Goal: Information Seeking & Learning: Check status

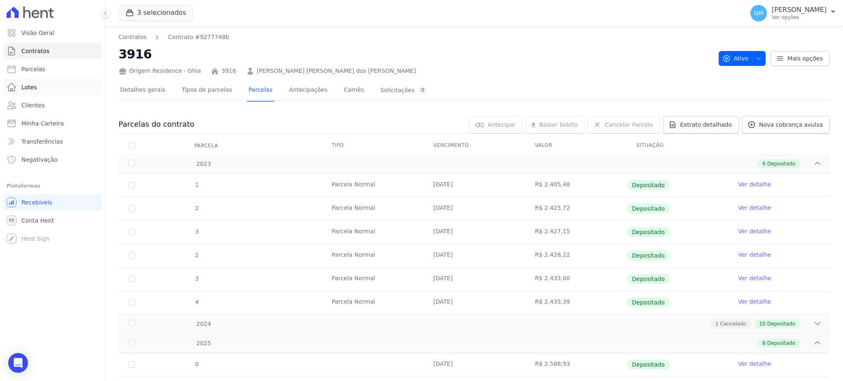
scroll to position [184, 0]
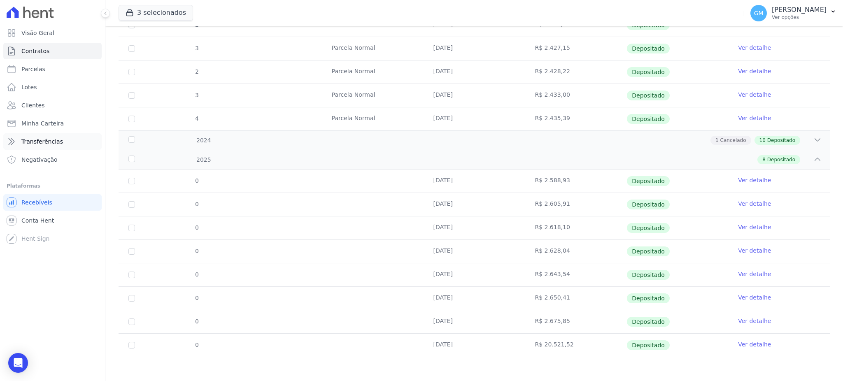
click at [59, 135] on link "Transferências" at bounding box center [52, 141] width 98 height 16
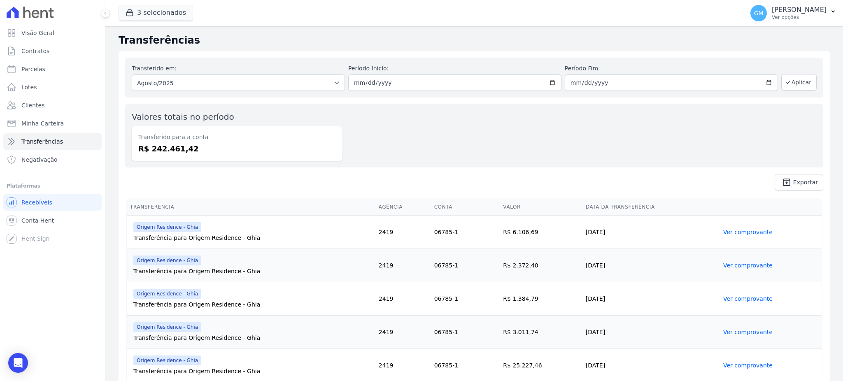
scroll to position [55, 0]
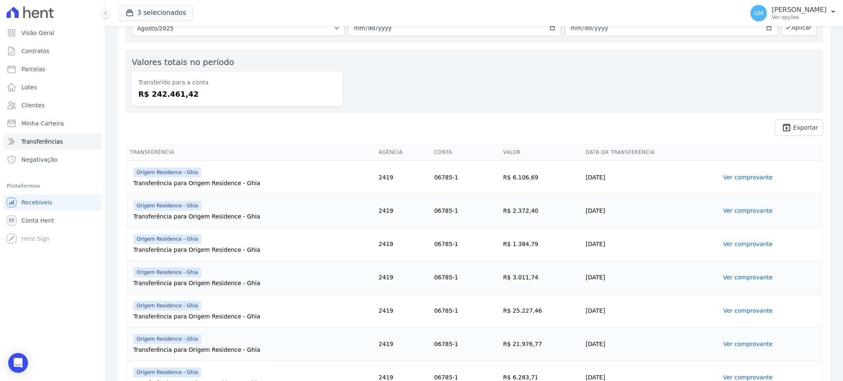
click at [733, 177] on link "Ver comprovante" at bounding box center [747, 177] width 49 height 7
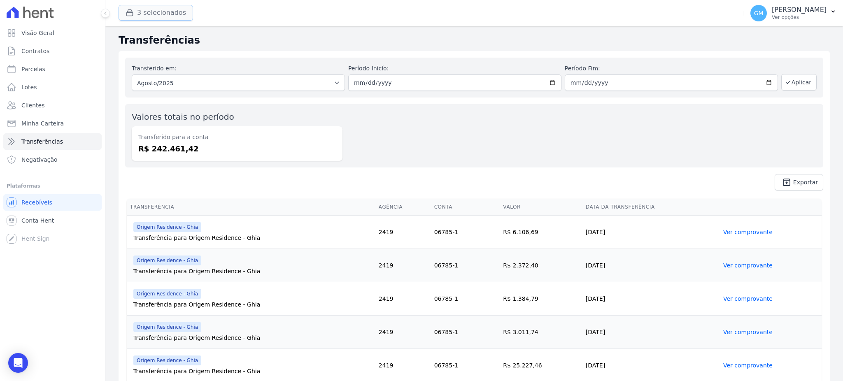
click at [157, 16] on button "3 selecionados" at bounding box center [156, 13] width 75 height 16
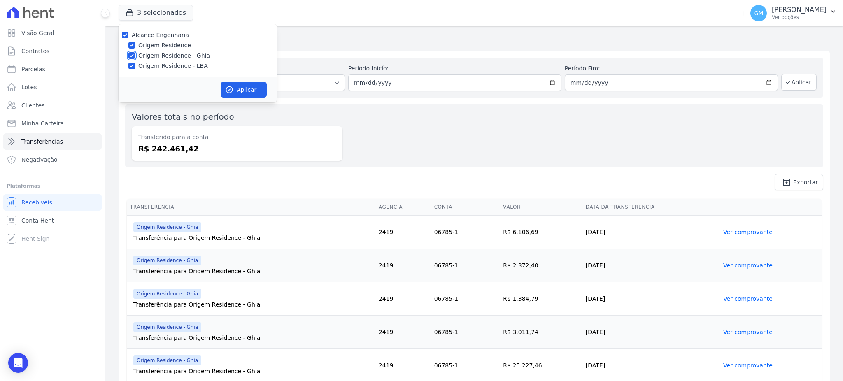
click at [132, 54] on input "Origem Residence - Ghia" at bounding box center [131, 55] width 7 height 7
checkbox input "false"
click at [132, 63] on input "Origem Residence - LBA" at bounding box center [131, 66] width 7 height 7
checkbox input "false"
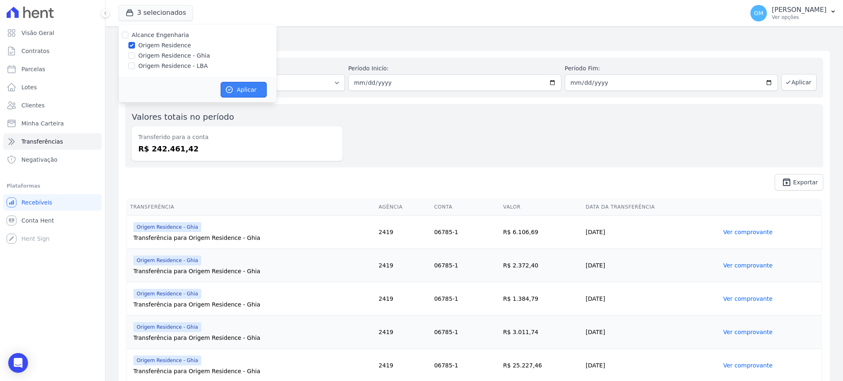
click at [237, 88] on button "Aplicar" at bounding box center [244, 90] width 46 height 16
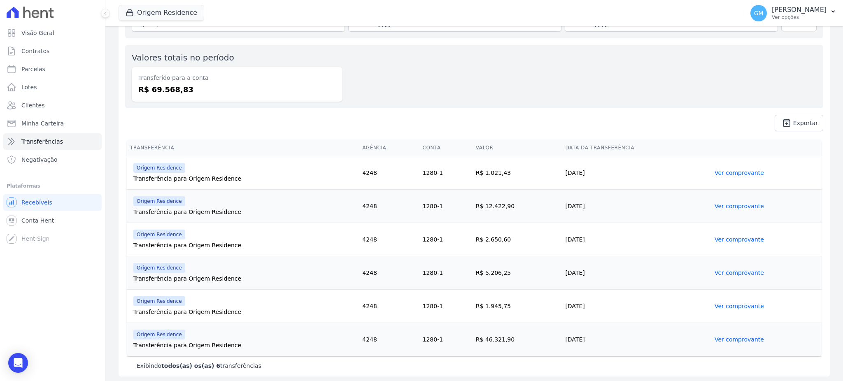
scroll to position [61, 0]
click at [723, 168] on link "Ver comprovante" at bounding box center [739, 171] width 49 height 7
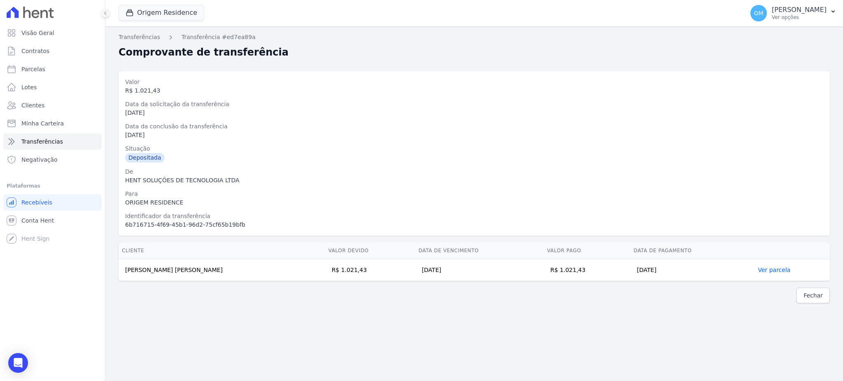
drag, startPoint x: 119, startPoint y: 270, endPoint x: 177, endPoint y: 275, distance: 58.7
click at [177, 275] on td "[PERSON_NAME] [PERSON_NAME]" at bounding box center [222, 270] width 207 height 22
copy td "[PERSON_NAME] [PERSON_NAME]"
drag, startPoint x: 557, startPoint y: 270, endPoint x: 527, endPoint y: 271, distance: 30.1
click at [544, 271] on td "R$ 1.021,43" at bounding box center [587, 270] width 86 height 22
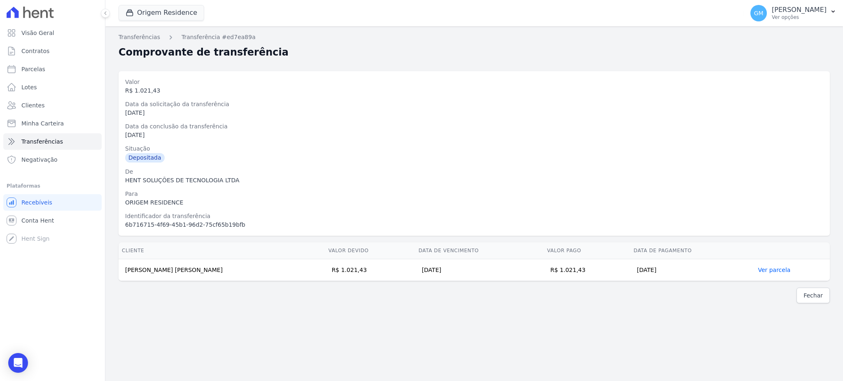
copy td "1.021,43"
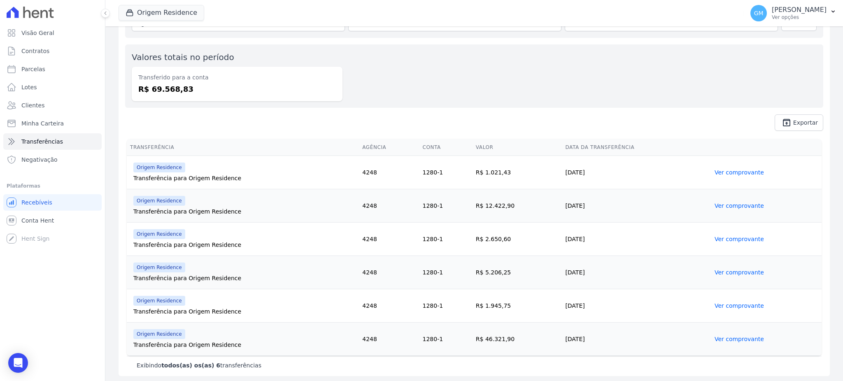
scroll to position [61, 0]
click at [730, 203] on link "Ver comprovante" at bounding box center [739, 204] width 49 height 7
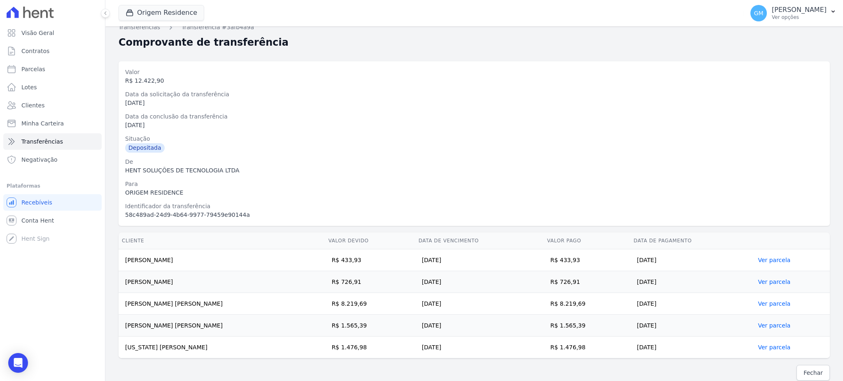
scroll to position [16, 0]
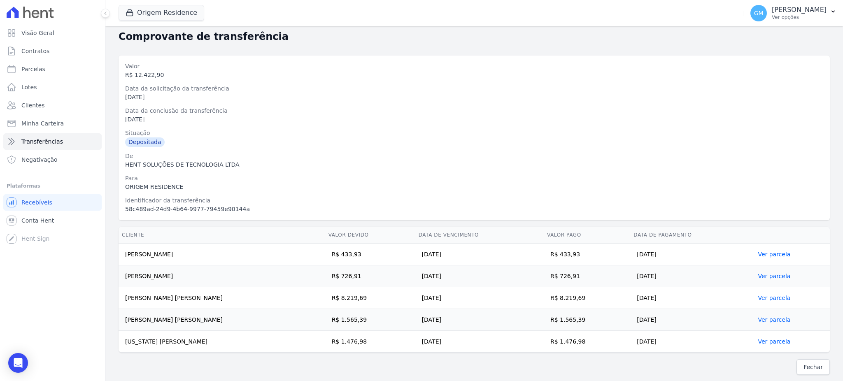
drag, startPoint x: 122, startPoint y: 257, endPoint x: 312, endPoint y: 327, distance: 202.8
click at [214, 334] on tbody "[PERSON_NAME] R$ 433,93 [DATE] R$ 433,93 [DATE] Ver parcela [PERSON_NAME] R$ 72…" at bounding box center [474, 298] width 711 height 109
click at [378, 291] on td "R$ 8.219,69" at bounding box center [370, 298] width 90 height 22
drag, startPoint x: 337, startPoint y: 257, endPoint x: 346, endPoint y: 266, distance: 12.5
click at [350, 259] on td "R$ 433,93" at bounding box center [370, 255] width 90 height 22
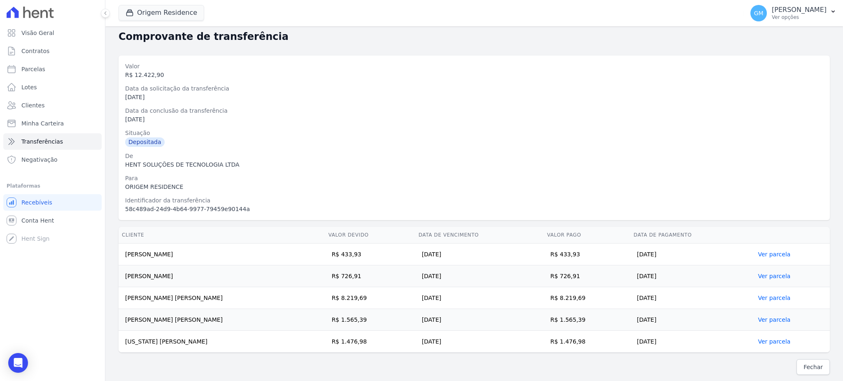
drag, startPoint x: 357, startPoint y: 279, endPoint x: 331, endPoint y: 287, distance: 27.5
click at [357, 280] on td "R$ 726,91" at bounding box center [370, 277] width 90 height 22
drag, startPoint x: 335, startPoint y: 289, endPoint x: 354, endPoint y: 295, distance: 20.1
click at [354, 295] on td "R$ 8.219,69" at bounding box center [370, 298] width 90 height 22
drag, startPoint x: 325, startPoint y: 313, endPoint x: 347, endPoint y: 316, distance: 22.1
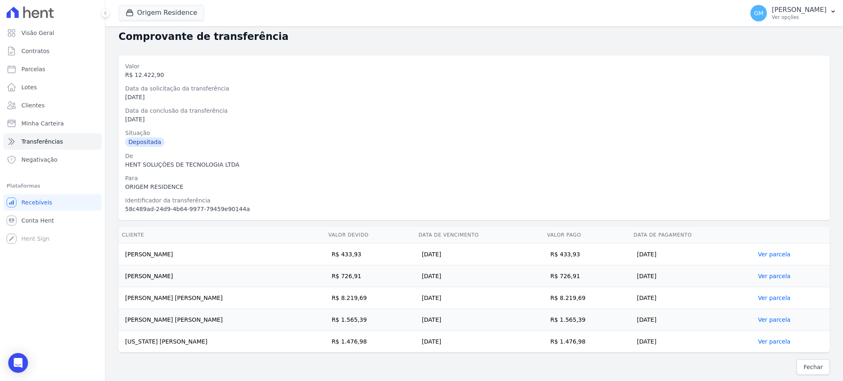
click at [347, 316] on td "R$ 1.565,39" at bounding box center [370, 320] width 90 height 22
click at [340, 255] on td "R$ 433,93" at bounding box center [370, 255] width 90 height 22
click at [345, 250] on td "R$ 433,93" at bounding box center [370, 255] width 90 height 22
click at [354, 280] on td "R$ 726,91" at bounding box center [370, 277] width 90 height 22
drag, startPoint x: 325, startPoint y: 295, endPoint x: 344, endPoint y: 299, distance: 19.5
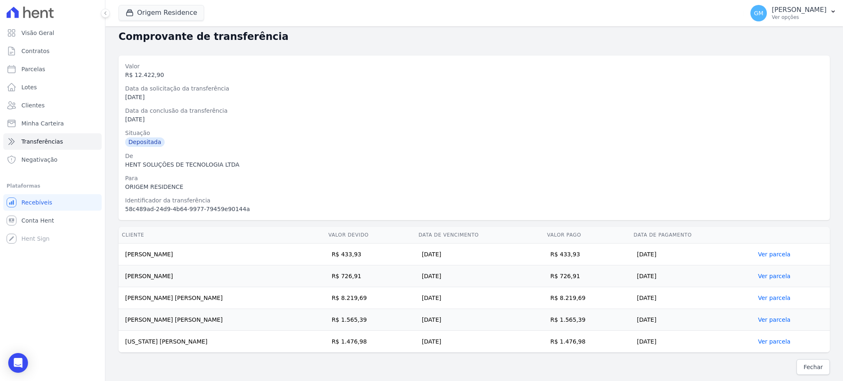
click at [344, 299] on td "R$ 8.219,69" at bounding box center [370, 298] width 90 height 22
drag, startPoint x: 335, startPoint y: 315, endPoint x: 337, endPoint y: 326, distance: 11.7
click at [360, 321] on td "R$ 1.565,39" at bounding box center [370, 320] width 90 height 22
drag, startPoint x: 662, startPoint y: 281, endPoint x: 609, endPoint y: 281, distance: 52.7
click at [609, 281] on tr "[PERSON_NAME] R$ 726,91 [DATE] R$ 726,91 [DATE] Ver parcela" at bounding box center [474, 277] width 711 height 22
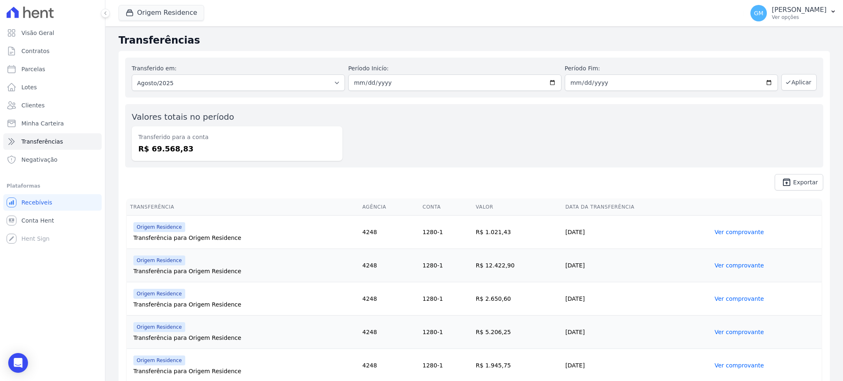
drag, startPoint x: 589, startPoint y: 263, endPoint x: 550, endPoint y: 268, distance: 39.4
click at [562, 268] on td "[DATE]" at bounding box center [636, 265] width 149 height 33
drag, startPoint x: 500, startPoint y: 234, endPoint x: 476, endPoint y: 237, distance: 24.0
click at [476, 237] on td "R$ 1.021,43" at bounding box center [518, 232] width 90 height 33
copy td "1.021,43"
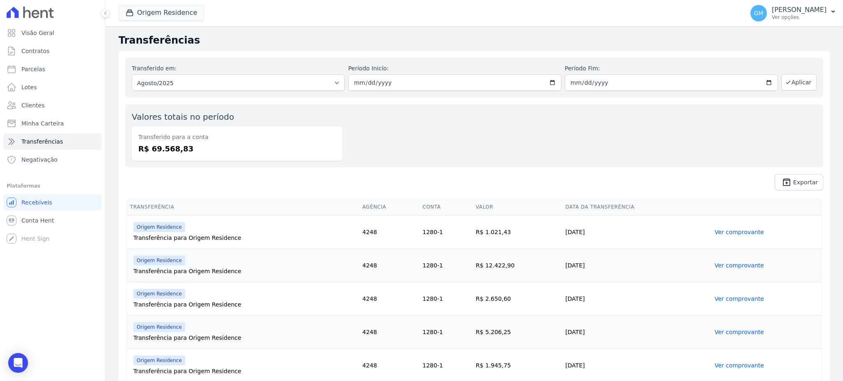
drag, startPoint x: 216, startPoint y: 240, endPoint x: 209, endPoint y: 239, distance: 7.0
click at [209, 239] on div "Transferência para Origem Residence" at bounding box center [244, 238] width 222 height 8
click at [476, 246] on td "R$ 1.021,43" at bounding box center [518, 232] width 90 height 33
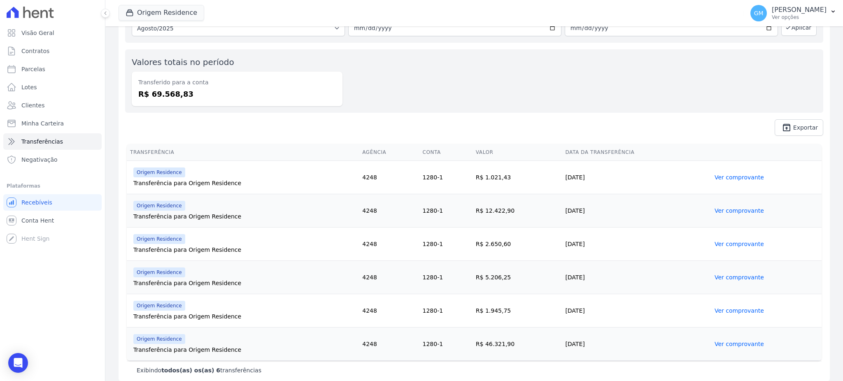
click at [726, 208] on link "Ver comprovante" at bounding box center [739, 210] width 49 height 7
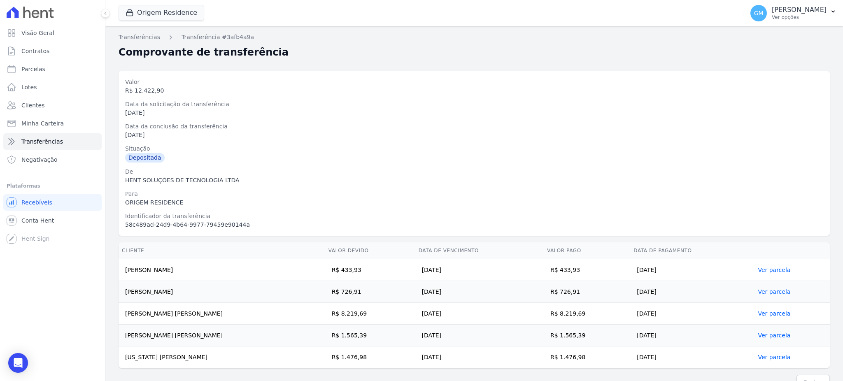
drag, startPoint x: 580, startPoint y: 270, endPoint x: 559, endPoint y: 273, distance: 21.3
click at [559, 273] on td "R$ 433,93" at bounding box center [587, 270] width 86 height 22
copy td "433,93"
drag, startPoint x: 207, startPoint y: 269, endPoint x: 122, endPoint y: 274, distance: 84.5
click at [122, 274] on td "[PERSON_NAME]" at bounding box center [222, 270] width 207 height 22
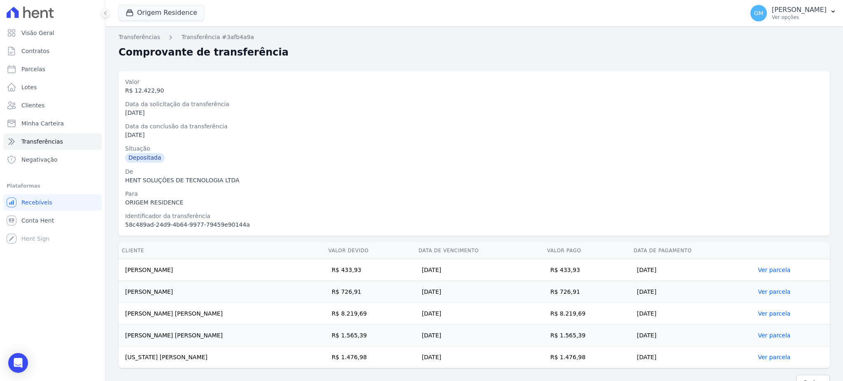
copy td "[PERSON_NAME]"
drag, startPoint x: 579, startPoint y: 292, endPoint x: 559, endPoint y: 293, distance: 19.8
click at [559, 293] on td "R$ 726,91" at bounding box center [587, 292] width 86 height 22
copy td "726,91"
drag, startPoint x: 168, startPoint y: 294, endPoint x: 126, endPoint y: 294, distance: 42.4
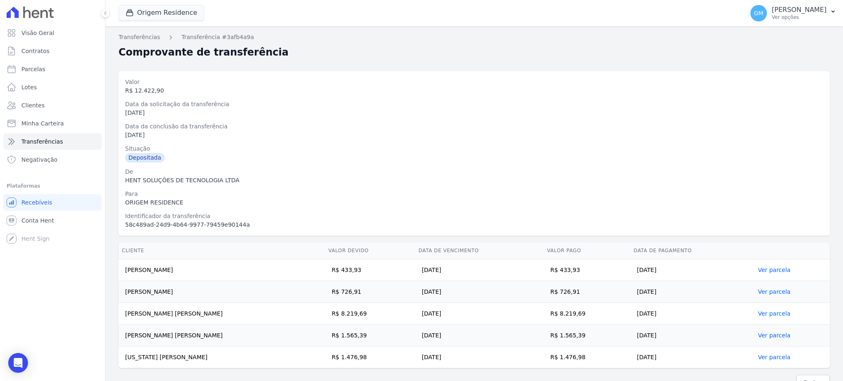
click at [126, 294] on td "[PERSON_NAME]" at bounding box center [222, 292] width 207 height 22
copy td "[PERSON_NAME]"
drag, startPoint x: 591, startPoint y: 309, endPoint x: 559, endPoint y: 315, distance: 33.0
click at [559, 315] on td "R$ 8.219,69" at bounding box center [587, 314] width 86 height 22
copy td "8.219,69"
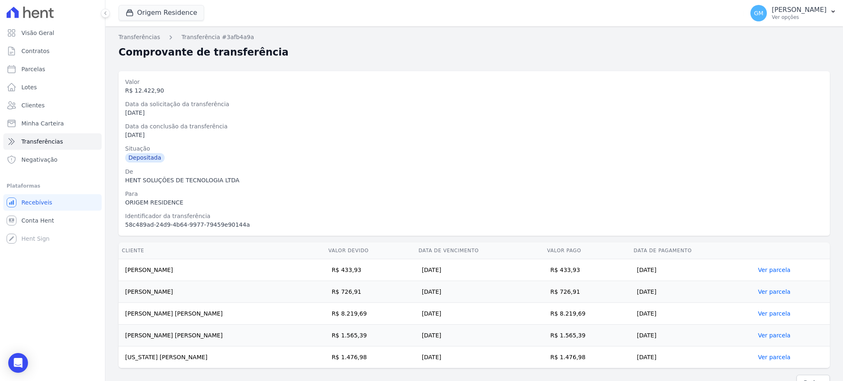
drag, startPoint x: 183, startPoint y: 317, endPoint x: 121, endPoint y: 317, distance: 62.2
click at [121, 317] on td "[PERSON_NAME] [PERSON_NAME]" at bounding box center [222, 314] width 207 height 22
click at [208, 327] on td "[PERSON_NAME] [PERSON_NAME]" at bounding box center [222, 336] width 207 height 22
drag, startPoint x: 196, startPoint y: 318, endPoint x: 124, endPoint y: 320, distance: 71.3
click at [124, 320] on td "[PERSON_NAME] [PERSON_NAME]" at bounding box center [222, 314] width 207 height 22
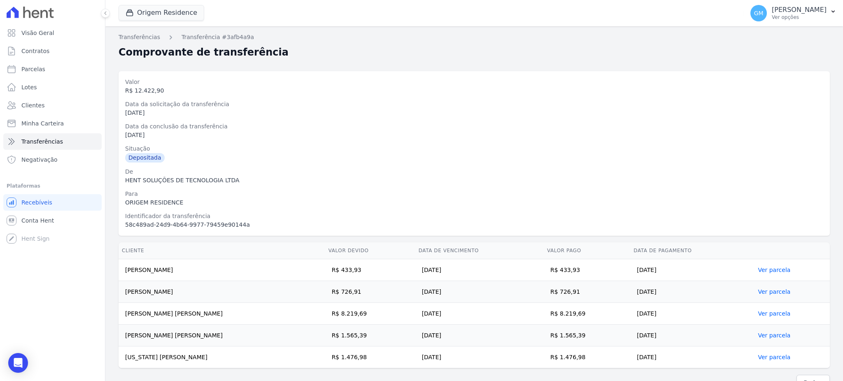
copy td "[PERSON_NAME] [PERSON_NAME]"
drag, startPoint x: 581, startPoint y: 337, endPoint x: 560, endPoint y: 339, distance: 21.1
click at [560, 339] on td "R$ 1.565,39" at bounding box center [587, 336] width 86 height 22
copy td "1.565,39"
drag, startPoint x: 219, startPoint y: 336, endPoint x: 124, endPoint y: 343, distance: 95.7
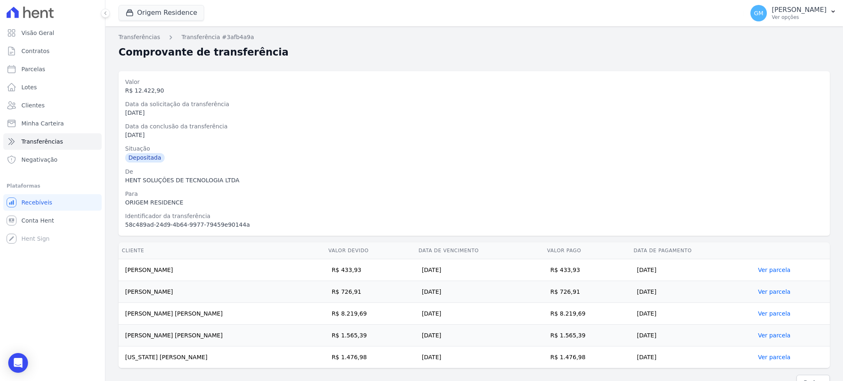
click at [124, 343] on td "[PERSON_NAME] [PERSON_NAME]" at bounding box center [222, 336] width 207 height 22
drag, startPoint x: 570, startPoint y: 359, endPoint x: 556, endPoint y: 359, distance: 14.0
click at [556, 359] on td "R$ 1.476,98" at bounding box center [587, 358] width 86 height 22
drag, startPoint x: 234, startPoint y: 359, endPoint x: 89, endPoint y: 360, distance: 144.5
click at [89, 360] on div "Visão Geral Contratos [GEOGRAPHIC_DATA] Lotes Clientes Minha Carteira Transferê…" at bounding box center [421, 190] width 843 height 381
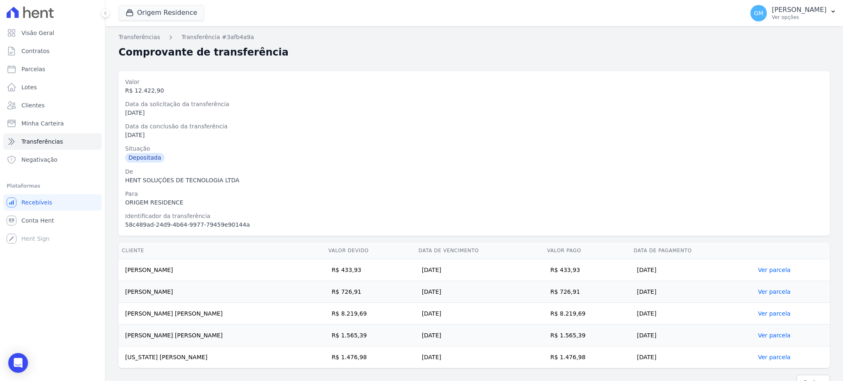
click at [380, 180] on div "HENT SOLUÇÕES DE TECNOLOGIA LTDA" at bounding box center [474, 180] width 698 height 9
drag, startPoint x: 230, startPoint y: 360, endPoint x: 127, endPoint y: 361, distance: 102.9
click at [127, 361] on td "[US_STATE] [PERSON_NAME]" at bounding box center [222, 358] width 207 height 22
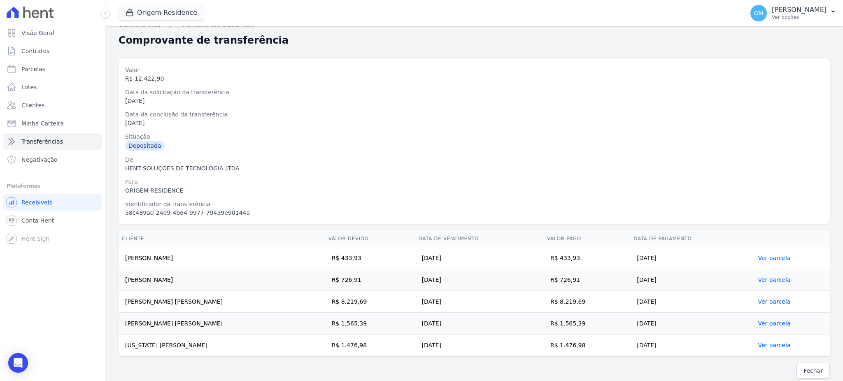
scroll to position [16, 0]
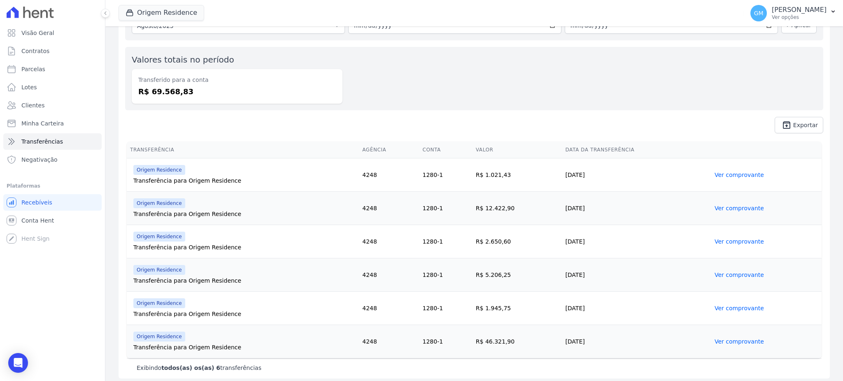
scroll to position [61, 0]
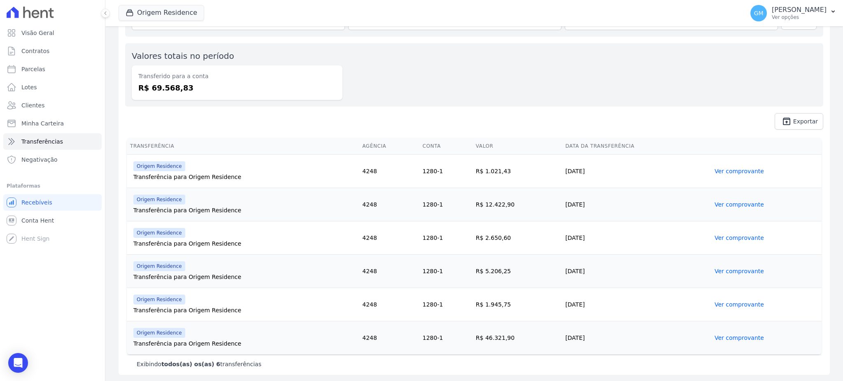
drag, startPoint x: 517, startPoint y: 204, endPoint x: 472, endPoint y: 211, distance: 45.4
click at [473, 211] on td "R$ 12.422,90" at bounding box center [518, 204] width 90 height 33
click at [723, 203] on link "Ver comprovante" at bounding box center [739, 204] width 49 height 7
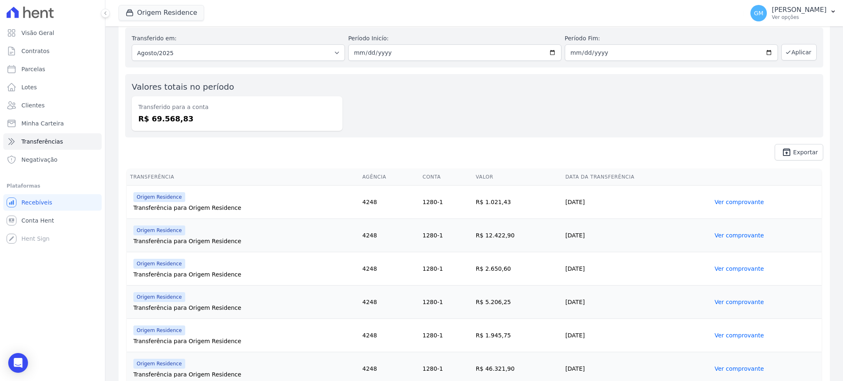
scroll to position [55, 0]
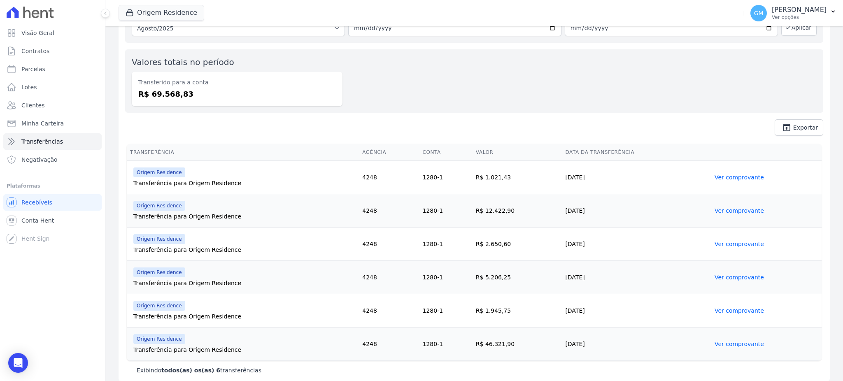
drag, startPoint x: 600, startPoint y: 244, endPoint x: 550, endPoint y: 243, distance: 49.8
click at [562, 243] on td "[DATE]" at bounding box center [636, 244] width 149 height 33
click at [720, 247] on link "Ver comprovante" at bounding box center [739, 244] width 49 height 7
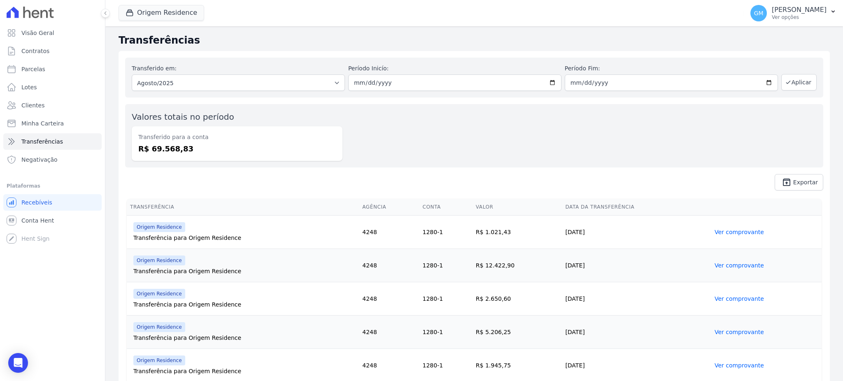
scroll to position [61, 0]
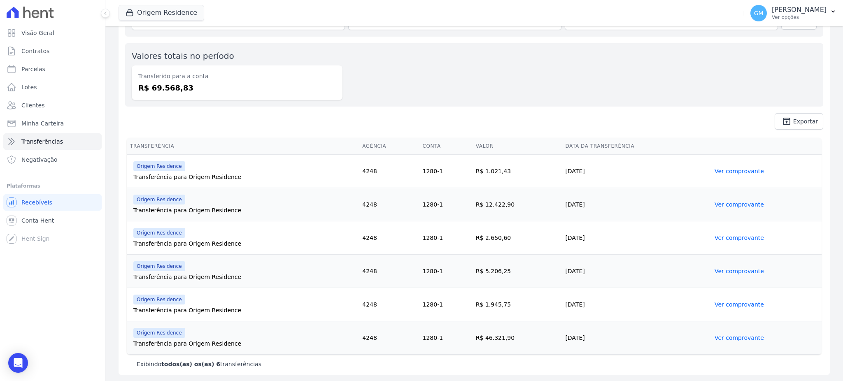
drag, startPoint x: 504, startPoint y: 239, endPoint x: 478, endPoint y: 239, distance: 25.9
click at [478, 239] on td "R$ 2.650,60" at bounding box center [518, 237] width 90 height 33
click at [735, 235] on link "Ver comprovante" at bounding box center [739, 238] width 49 height 7
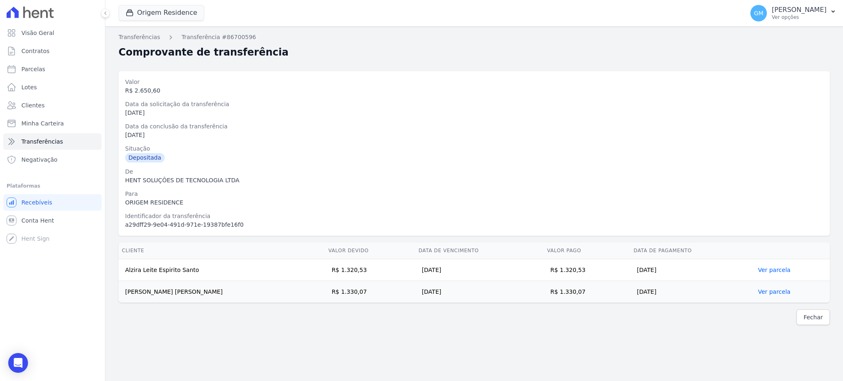
drag, startPoint x: 582, startPoint y: 270, endPoint x: 549, endPoint y: 270, distance: 32.5
click at [549, 270] on td "R$ 1.320,53" at bounding box center [587, 270] width 86 height 22
drag, startPoint x: 196, startPoint y: 270, endPoint x: 121, endPoint y: 269, distance: 74.9
click at [121, 269] on td "Alzira Leite Espirito Santo" at bounding box center [222, 270] width 207 height 22
click at [528, 372] on div "Transferências Transferência #86700596 Comprovante de transferência [GEOGRAPHIC…" at bounding box center [474, 203] width 738 height 355
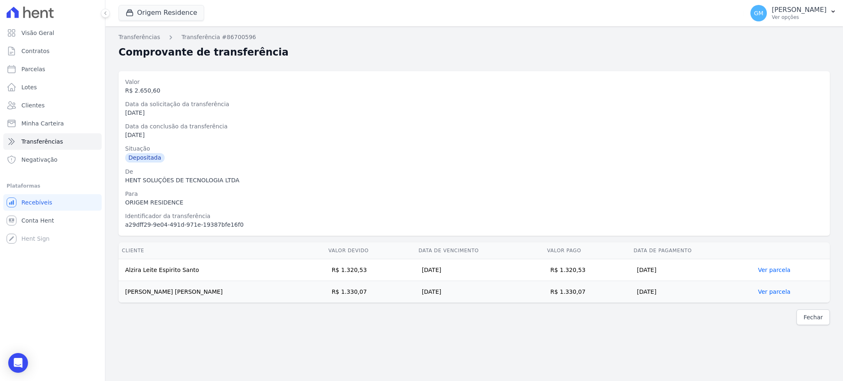
drag, startPoint x: 580, startPoint y: 290, endPoint x: 549, endPoint y: 296, distance: 31.6
click at [549, 296] on td "R$ 1.330,07" at bounding box center [587, 292] width 86 height 22
drag, startPoint x: 224, startPoint y: 294, endPoint x: 124, endPoint y: 293, distance: 100.5
click at [124, 293] on td "[PERSON_NAME] [PERSON_NAME]" at bounding box center [222, 292] width 207 height 22
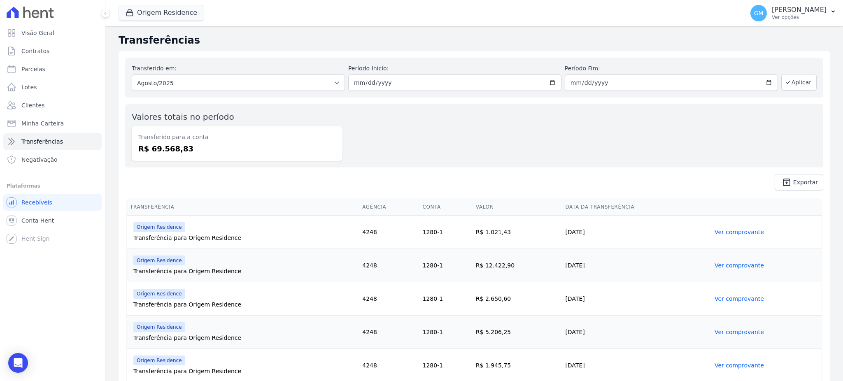
scroll to position [61, 0]
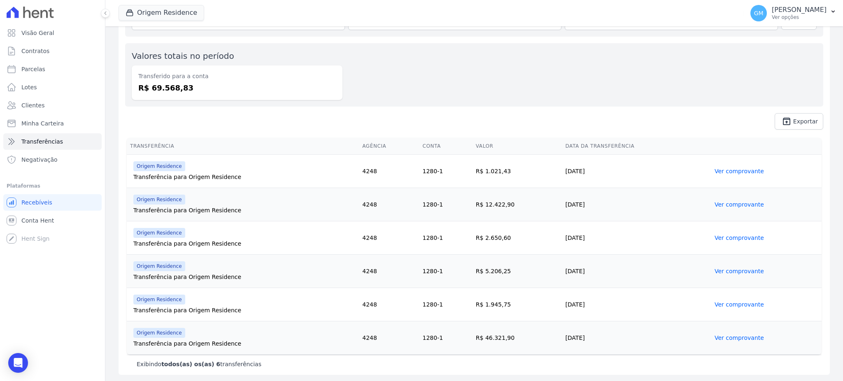
click at [458, 238] on tr "Origem Residence Transferência para Origem Residence 4248 1280-1 R$ 2.650,60 [D…" at bounding box center [474, 237] width 695 height 33
drag, startPoint x: 554, startPoint y: 275, endPoint x: 541, endPoint y: 275, distance: 13.2
click at [541, 275] on tr "Origem Residence Transferência para Origem Residence 4248 1280-1 R$ 5.206,25 [D…" at bounding box center [474, 271] width 695 height 33
click at [741, 272] on link "Ver comprovante" at bounding box center [739, 271] width 49 height 7
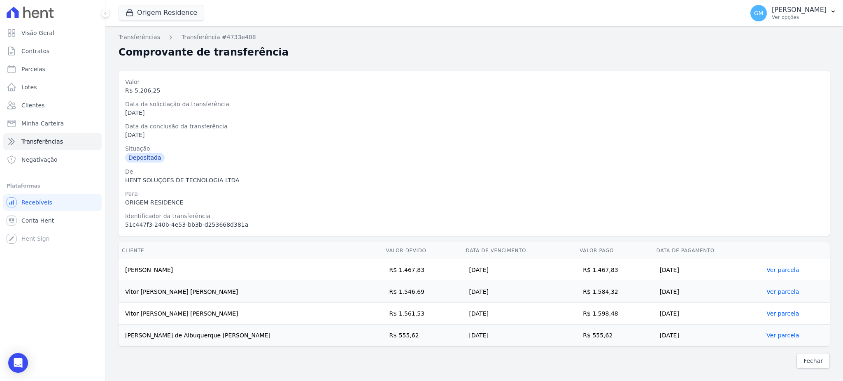
drag, startPoint x: 122, startPoint y: 270, endPoint x: 130, endPoint y: 290, distance: 21.4
click at [144, 272] on td "[PERSON_NAME]" at bounding box center [251, 270] width 264 height 22
drag, startPoint x: 128, startPoint y: 294, endPoint x: 142, endPoint y: 298, distance: 14.2
click at [142, 298] on td "Vitor [PERSON_NAME] [PERSON_NAME]" at bounding box center [251, 292] width 264 height 22
drag, startPoint x: 119, startPoint y: 308, endPoint x: 144, endPoint y: 315, distance: 26.1
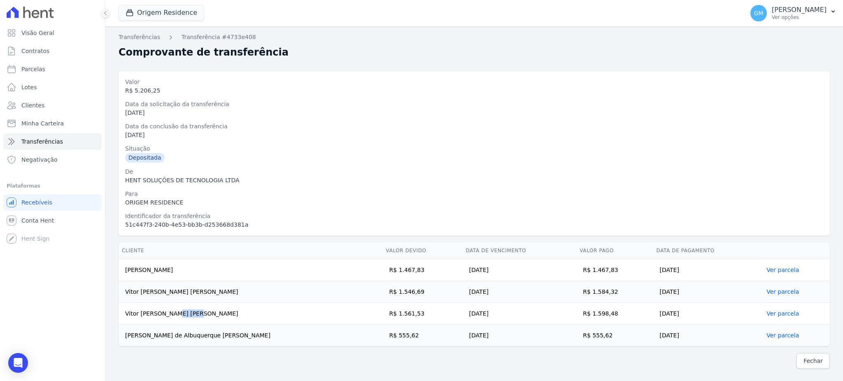
click at [144, 315] on td "Vitor [PERSON_NAME] [PERSON_NAME]" at bounding box center [251, 314] width 264 height 22
drag, startPoint x: 135, startPoint y: 341, endPoint x: 172, endPoint y: 345, distance: 37.7
click at [172, 345] on td "[PERSON_NAME] de Albuquerque [PERSON_NAME]" at bounding box center [251, 336] width 264 height 22
click at [173, 273] on td "[PERSON_NAME]" at bounding box center [251, 270] width 264 height 22
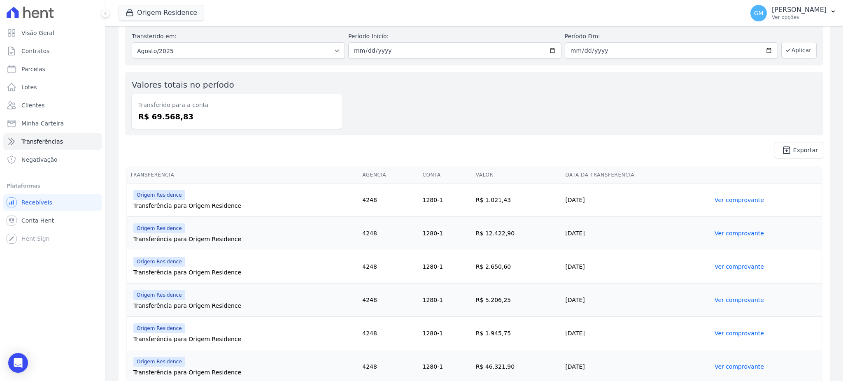
scroll to position [61, 0]
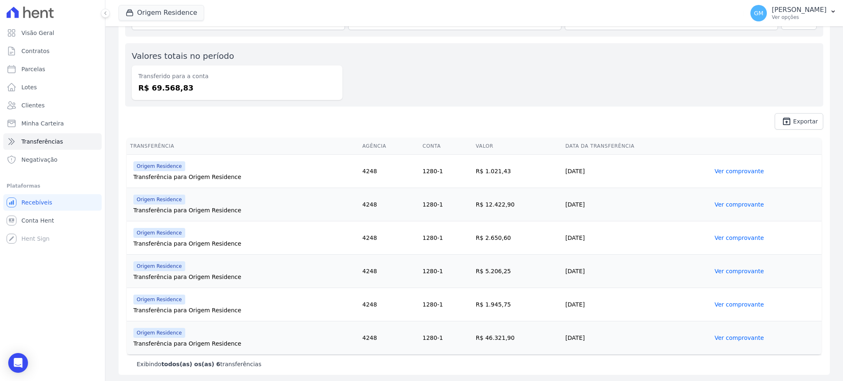
drag, startPoint x: 585, startPoint y: 245, endPoint x: 547, endPoint y: 245, distance: 38.3
click at [547, 245] on tr "Origem Residence Transferência para Origem Residence 4248 1280-1 R$ 2.650,60 [D…" at bounding box center [474, 237] width 695 height 33
drag, startPoint x: 586, startPoint y: 275, endPoint x: 564, endPoint y: 277, distance: 21.9
click at [564, 277] on td "[DATE]" at bounding box center [636, 271] width 149 height 33
drag, startPoint x: 501, startPoint y: 273, endPoint x: 478, endPoint y: 275, distance: 23.2
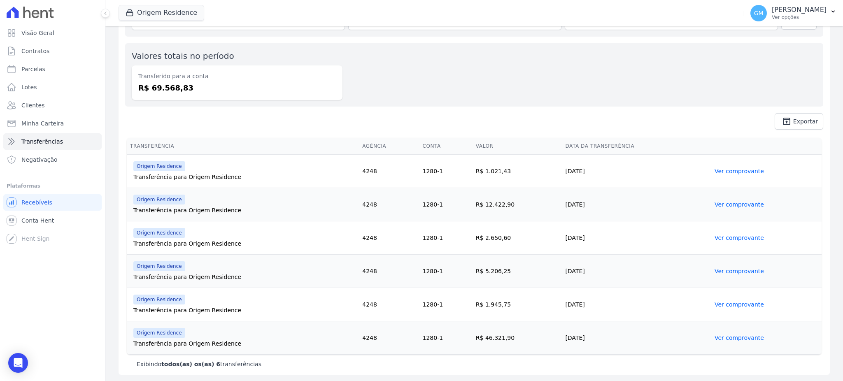
click at [478, 275] on td "R$ 5.206,25" at bounding box center [518, 271] width 90 height 33
drag, startPoint x: 594, startPoint y: 273, endPoint x: 545, endPoint y: 278, distance: 50.1
click at [545, 278] on tr "Origem Residence Transferência para Origem Residence 4248 1280-1 R$ 5.206,25 [D…" at bounding box center [474, 271] width 695 height 33
click at [730, 271] on link "Ver comprovante" at bounding box center [739, 271] width 49 height 7
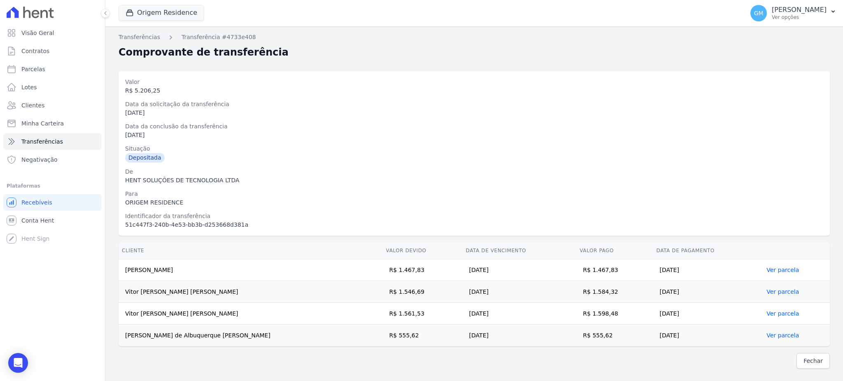
drag, startPoint x: 188, startPoint y: 269, endPoint x: 121, endPoint y: 272, distance: 66.8
click at [121, 272] on td "[PERSON_NAME]" at bounding box center [251, 270] width 264 height 22
drag, startPoint x: 605, startPoint y: 270, endPoint x: 576, endPoint y: 275, distance: 29.2
click at [576, 275] on td "R$ 1.467,83" at bounding box center [614, 270] width 77 height 22
drag, startPoint x: 226, startPoint y: 275, endPoint x: 127, endPoint y: 271, distance: 98.9
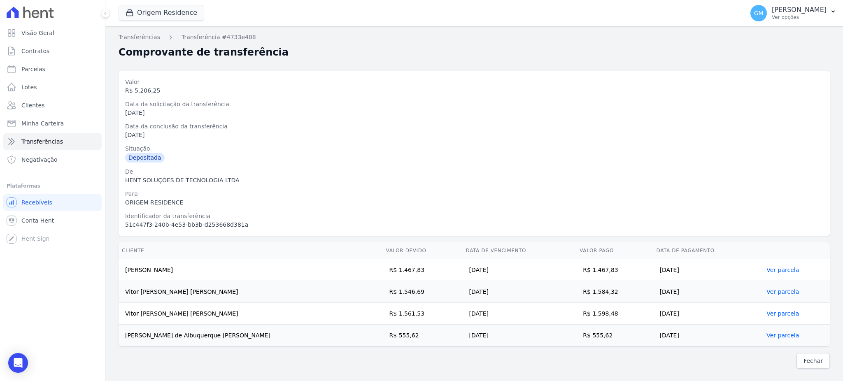
click at [127, 271] on td "[PERSON_NAME]" at bounding box center [251, 270] width 264 height 22
drag, startPoint x: 602, startPoint y: 293, endPoint x: 576, endPoint y: 293, distance: 25.9
click at [576, 293] on td "R$ 1.584,32" at bounding box center [614, 292] width 77 height 22
drag, startPoint x: 218, startPoint y: 289, endPoint x: 126, endPoint y: 292, distance: 91.9
click at [126, 292] on td "Vitor [PERSON_NAME] [PERSON_NAME]" at bounding box center [251, 292] width 264 height 22
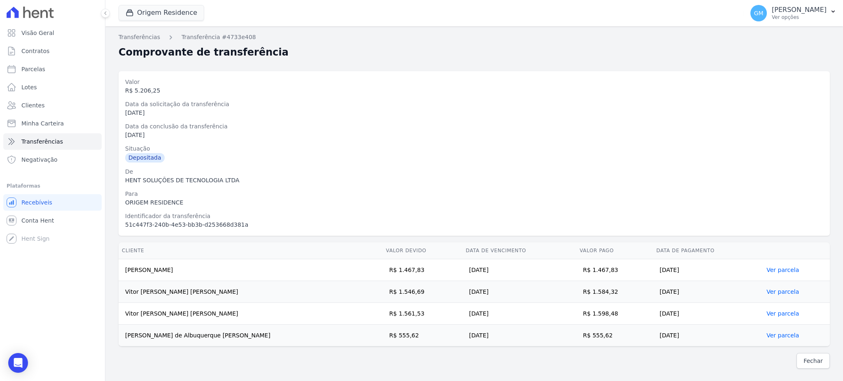
drag, startPoint x: 598, startPoint y: 313, endPoint x: 576, endPoint y: 317, distance: 22.9
click at [576, 317] on td "R$ 1.598,48" at bounding box center [614, 314] width 77 height 22
drag, startPoint x: 212, startPoint y: 312, endPoint x: 121, endPoint y: 315, distance: 91.9
click at [121, 315] on td "Vitor [PERSON_NAME] [PERSON_NAME]" at bounding box center [251, 314] width 264 height 22
drag, startPoint x: 592, startPoint y: 336, endPoint x: 576, endPoint y: 340, distance: 16.5
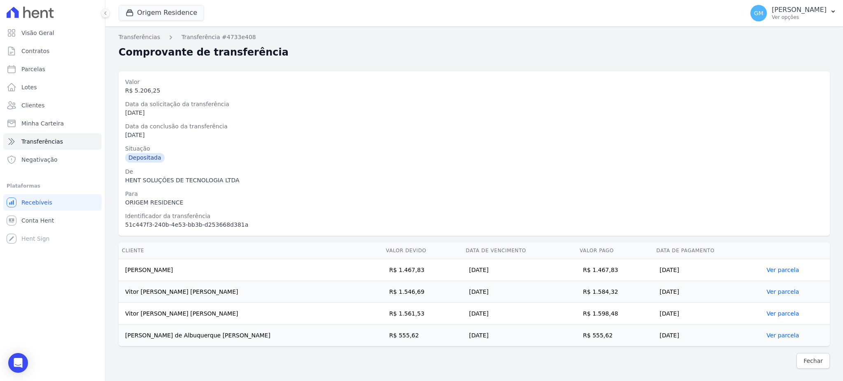
click at [576, 340] on td "R$ 555,62" at bounding box center [614, 336] width 77 height 22
drag, startPoint x: 186, startPoint y: 337, endPoint x: 122, endPoint y: 333, distance: 64.3
click at [122, 333] on td "[PERSON_NAME] de Albuquerque [PERSON_NAME]" at bounding box center [251, 336] width 264 height 22
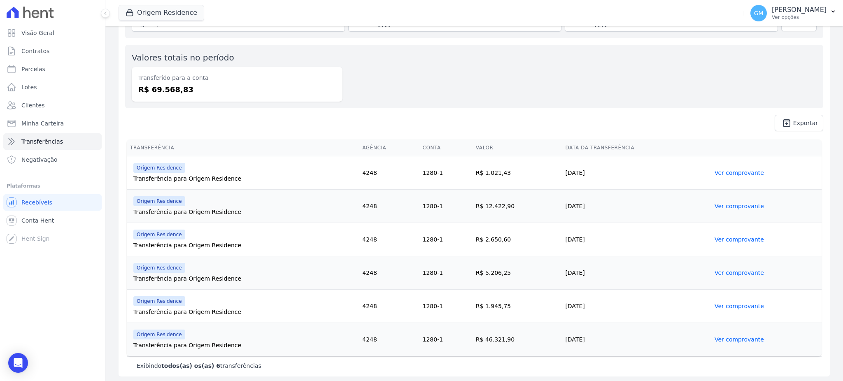
scroll to position [61, 0]
drag, startPoint x: 497, startPoint y: 273, endPoint x: 473, endPoint y: 273, distance: 23.5
click at [473, 273] on td "R$ 5.206,25" at bounding box center [518, 271] width 90 height 33
click at [725, 268] on link "Ver comprovante" at bounding box center [739, 271] width 49 height 7
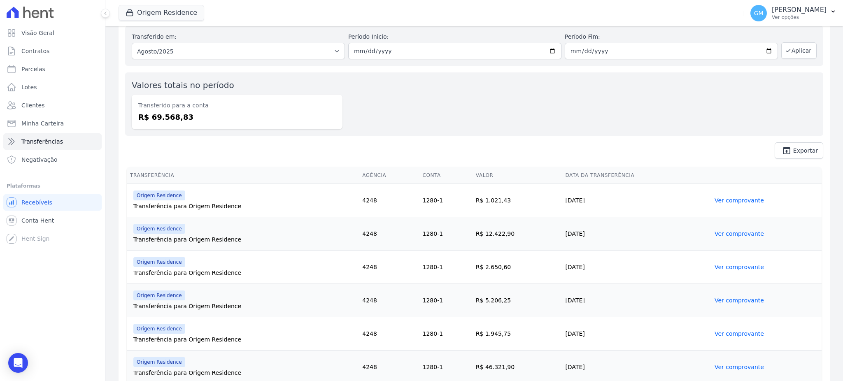
scroll to position [61, 0]
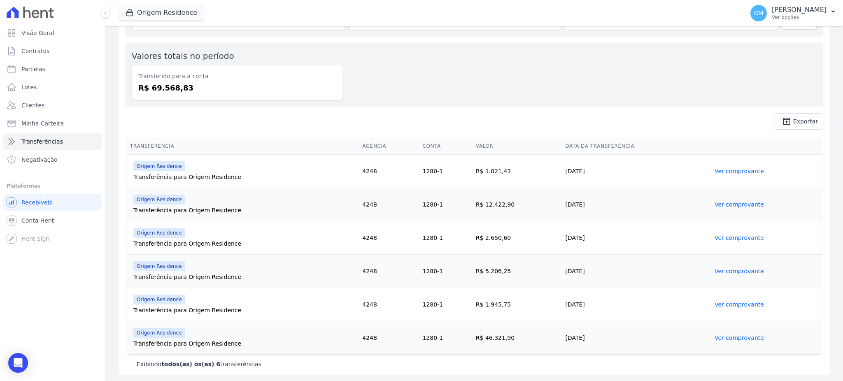
click at [716, 268] on link "Ver comprovante" at bounding box center [739, 271] width 49 height 7
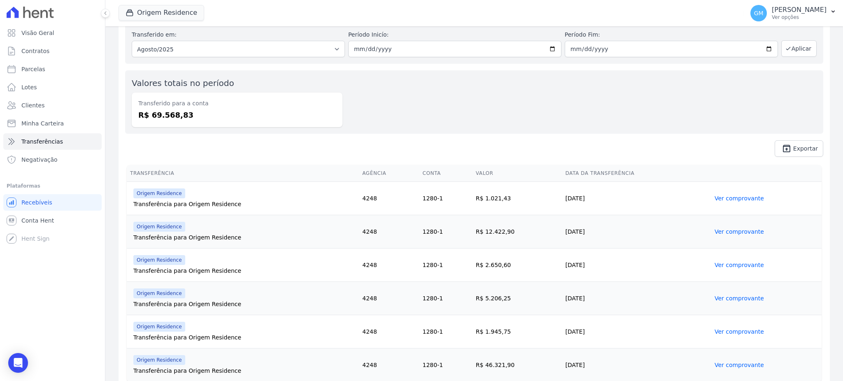
scroll to position [61, 0]
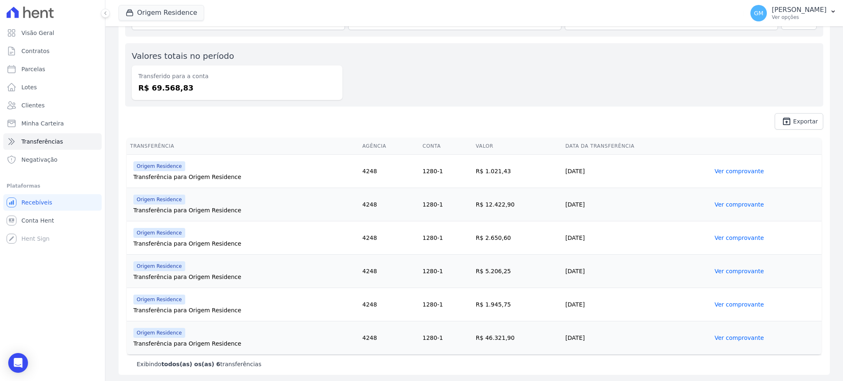
click at [748, 307] on link "Ver comprovante" at bounding box center [739, 304] width 49 height 7
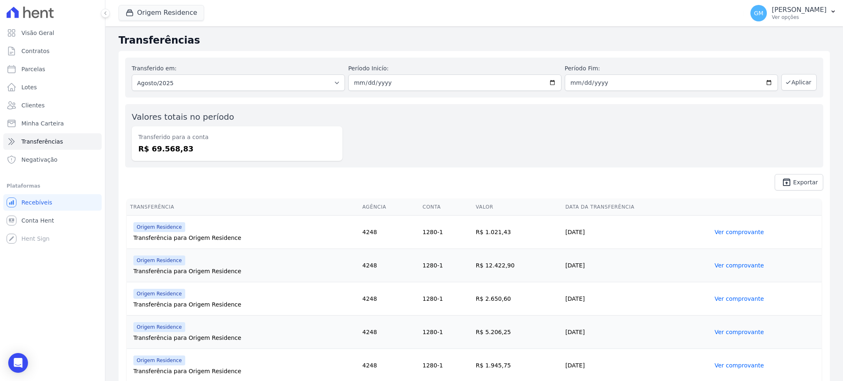
scroll to position [61, 0]
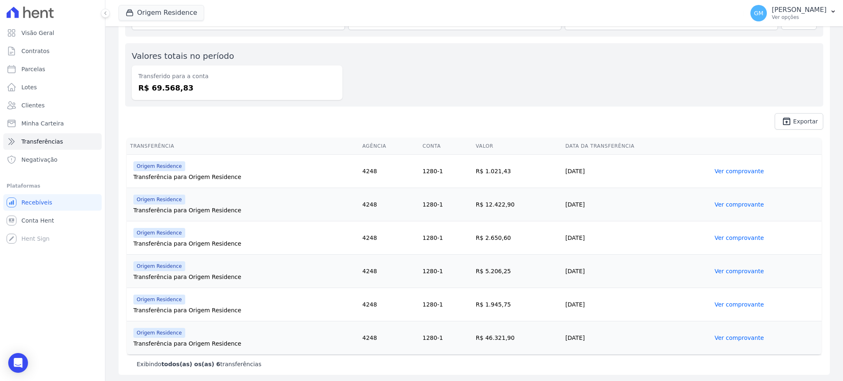
drag, startPoint x: 517, startPoint y: 305, endPoint x: 484, endPoint y: 306, distance: 33.0
click at [484, 306] on td "R$ 1.945,75" at bounding box center [518, 304] width 90 height 33
click at [715, 302] on link "Ver comprovante" at bounding box center [739, 304] width 49 height 7
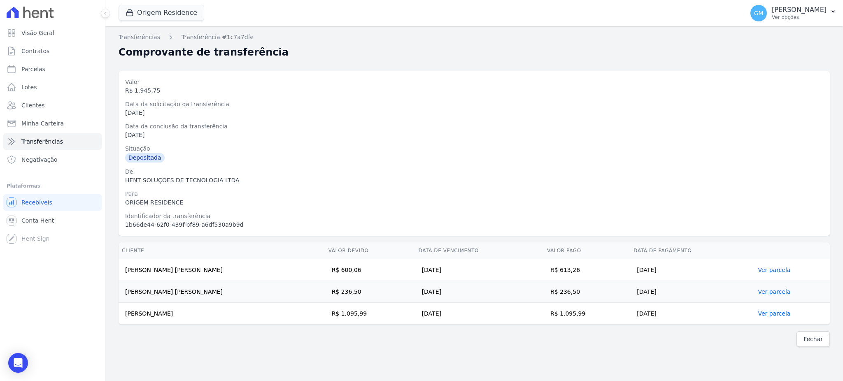
drag, startPoint x: 575, startPoint y: 270, endPoint x: 552, endPoint y: 271, distance: 22.2
click at [552, 271] on td "R$ 613,26" at bounding box center [587, 270] width 86 height 22
drag, startPoint x: 162, startPoint y: 268, endPoint x: 125, endPoint y: 270, distance: 37.1
click at [125, 270] on td "[PERSON_NAME] [PERSON_NAME]" at bounding box center [222, 270] width 207 height 22
drag, startPoint x: 578, startPoint y: 296, endPoint x: 555, endPoint y: 296, distance: 23.9
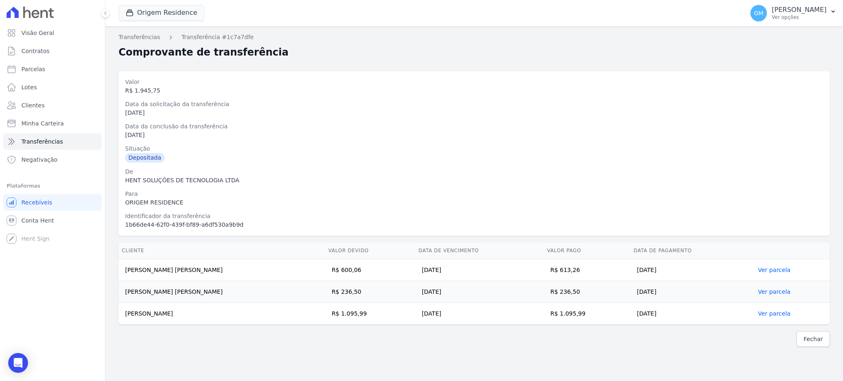
click at [555, 296] on td "R$ 236,50" at bounding box center [587, 292] width 86 height 22
drag, startPoint x: 215, startPoint y: 300, endPoint x: 121, endPoint y: 296, distance: 94.3
click at [121, 296] on td "[PERSON_NAME] [PERSON_NAME]" at bounding box center [222, 292] width 207 height 22
drag, startPoint x: 587, startPoint y: 315, endPoint x: 556, endPoint y: 319, distance: 31.1
click at [556, 319] on td "R$ 1.095,99" at bounding box center [587, 314] width 86 height 22
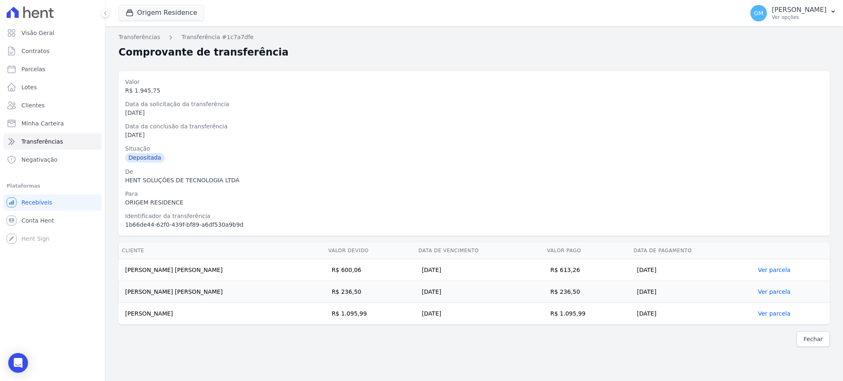
drag, startPoint x: 235, startPoint y: 315, endPoint x: 126, endPoint y: 318, distance: 108.7
click at [126, 318] on td "[PERSON_NAME]" at bounding box center [222, 314] width 207 height 22
click at [233, 318] on td "[PERSON_NAME]" at bounding box center [222, 314] width 207 height 22
drag, startPoint x: 194, startPoint y: 311, endPoint x: 123, endPoint y: 314, distance: 71.7
click at [123, 314] on td "[PERSON_NAME]" at bounding box center [222, 314] width 207 height 22
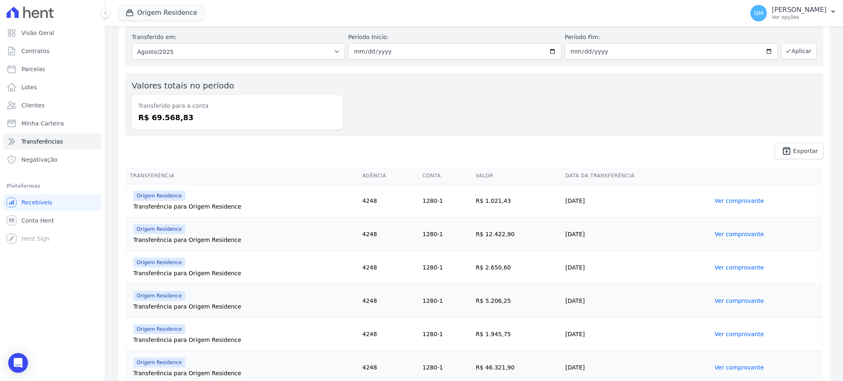
scroll to position [61, 0]
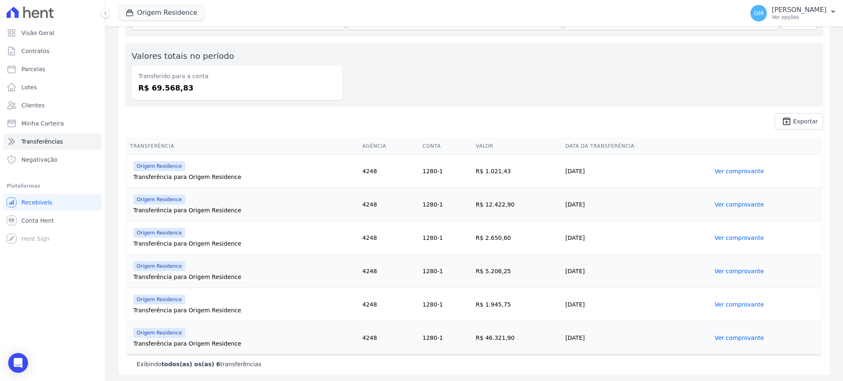
click at [715, 338] on link "Ver comprovante" at bounding box center [739, 338] width 49 height 7
drag, startPoint x: 584, startPoint y: 334, endPoint x: 552, endPoint y: 338, distance: 31.5
click at [562, 338] on td "[DATE]" at bounding box center [636, 338] width 149 height 33
click at [718, 340] on link "Ver comprovante" at bounding box center [739, 338] width 49 height 7
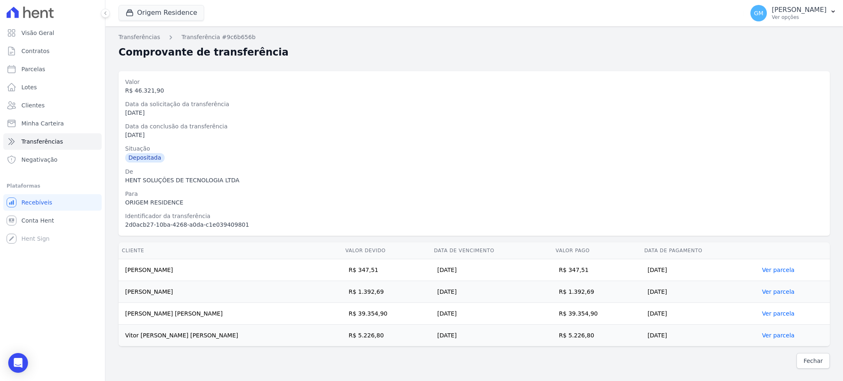
drag, startPoint x: 571, startPoint y: 268, endPoint x: 549, endPoint y: 274, distance: 22.5
click at [552, 274] on td "R$ 347,51" at bounding box center [596, 270] width 89 height 22
drag, startPoint x: 201, startPoint y: 274, endPoint x: 124, endPoint y: 274, distance: 77.4
click at [124, 274] on td "[PERSON_NAME]" at bounding box center [231, 270] width 224 height 22
drag, startPoint x: 213, startPoint y: 294, endPoint x: 122, endPoint y: 291, distance: 91.4
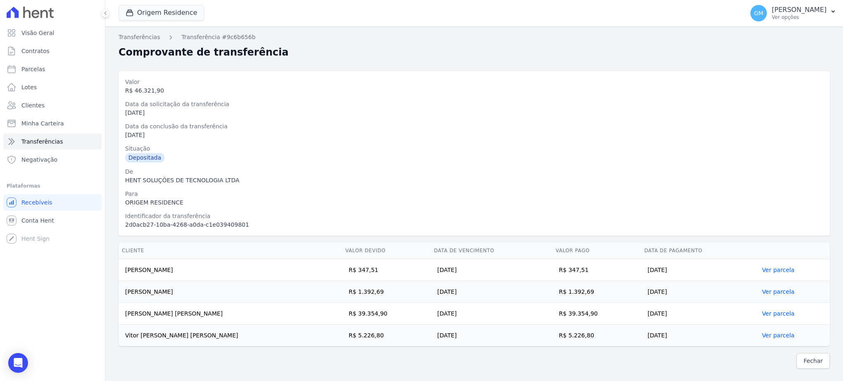
click at [122, 291] on td "[PERSON_NAME]" at bounding box center [231, 292] width 224 height 22
drag, startPoint x: 572, startPoint y: 293, endPoint x: 548, endPoint y: 293, distance: 23.9
click at [552, 293] on td "R$ 1.392,69" at bounding box center [596, 292] width 89 height 22
drag, startPoint x: 577, startPoint y: 314, endPoint x: 550, endPoint y: 318, distance: 27.1
click at [552, 318] on td "R$ 39.354,90" at bounding box center [596, 314] width 89 height 22
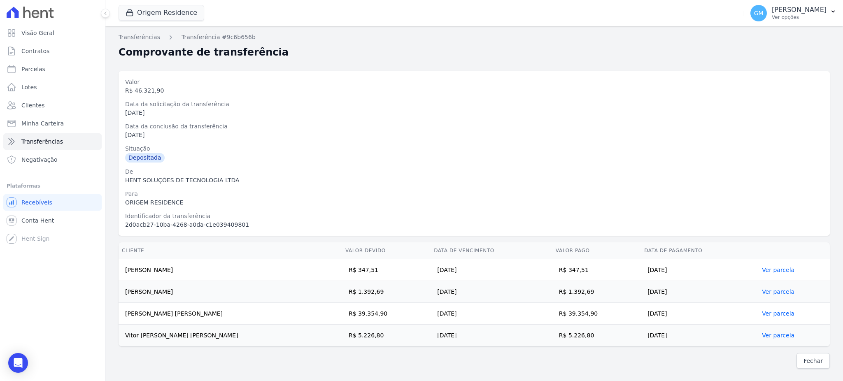
click at [562, 325] on td "R$ 5.226,80" at bounding box center [596, 336] width 89 height 22
drag, startPoint x: 576, startPoint y: 318, endPoint x: 549, endPoint y: 317, distance: 26.8
click at [552, 317] on td "R$ 39.354,90" at bounding box center [596, 314] width 89 height 22
drag, startPoint x: 226, startPoint y: 313, endPoint x: 124, endPoint y: 313, distance: 102.1
click at [124, 313] on td "[PERSON_NAME] [PERSON_NAME]" at bounding box center [231, 314] width 224 height 22
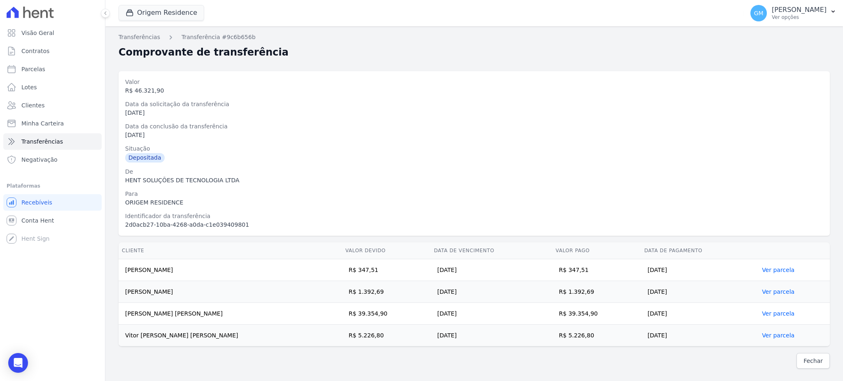
drag, startPoint x: 578, startPoint y: 336, endPoint x: 549, endPoint y: 336, distance: 29.2
click at [552, 336] on td "R$ 5.226,80" at bounding box center [596, 336] width 89 height 22
drag, startPoint x: 203, startPoint y: 338, endPoint x: 125, endPoint y: 333, distance: 78.4
click at [125, 333] on td "Vitor [PERSON_NAME] [PERSON_NAME]" at bounding box center [231, 336] width 224 height 22
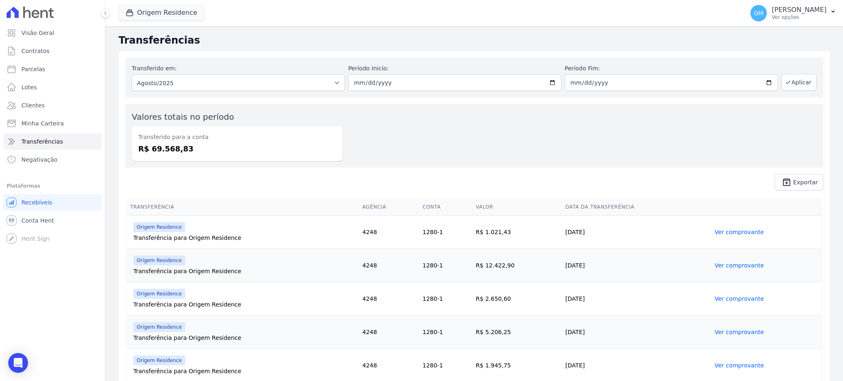
scroll to position [61, 0]
